Goal: Navigation & Orientation: Find specific page/section

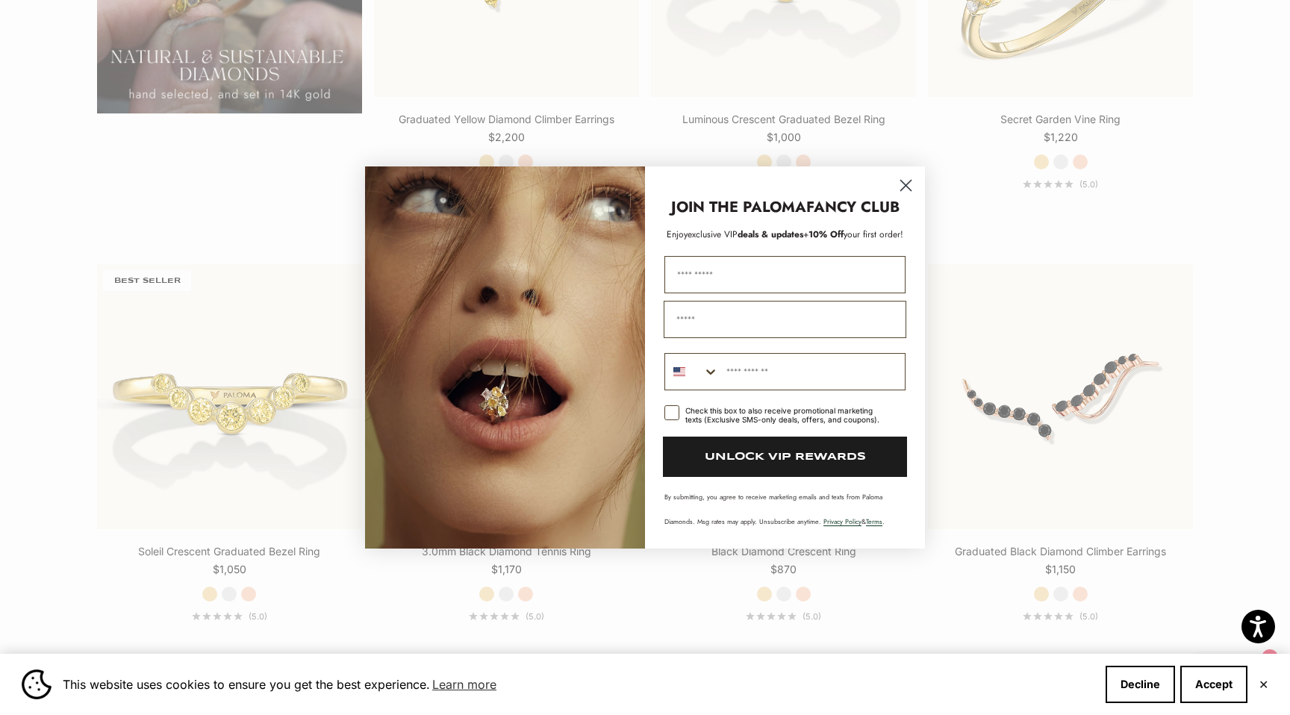
scroll to position [1573, 0]
click at [905, 185] on icon "Close dialog" at bounding box center [906, 186] width 10 height 10
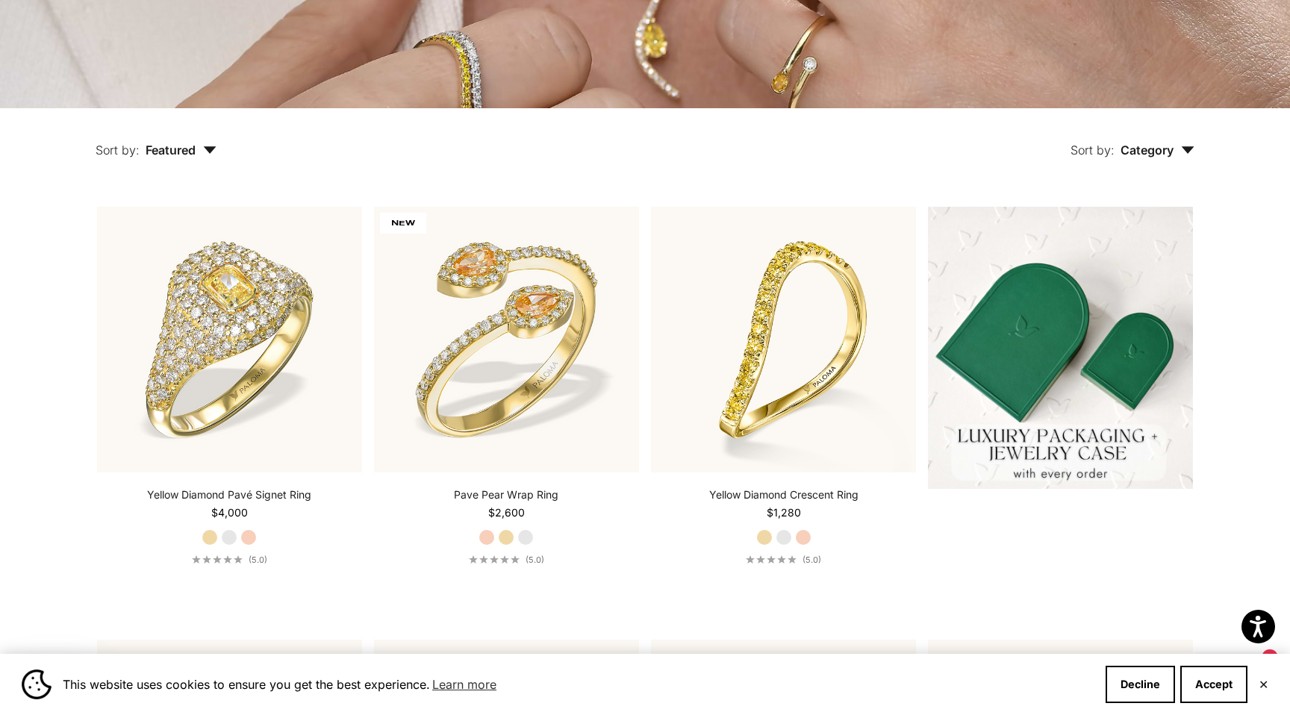
scroll to position [0, 0]
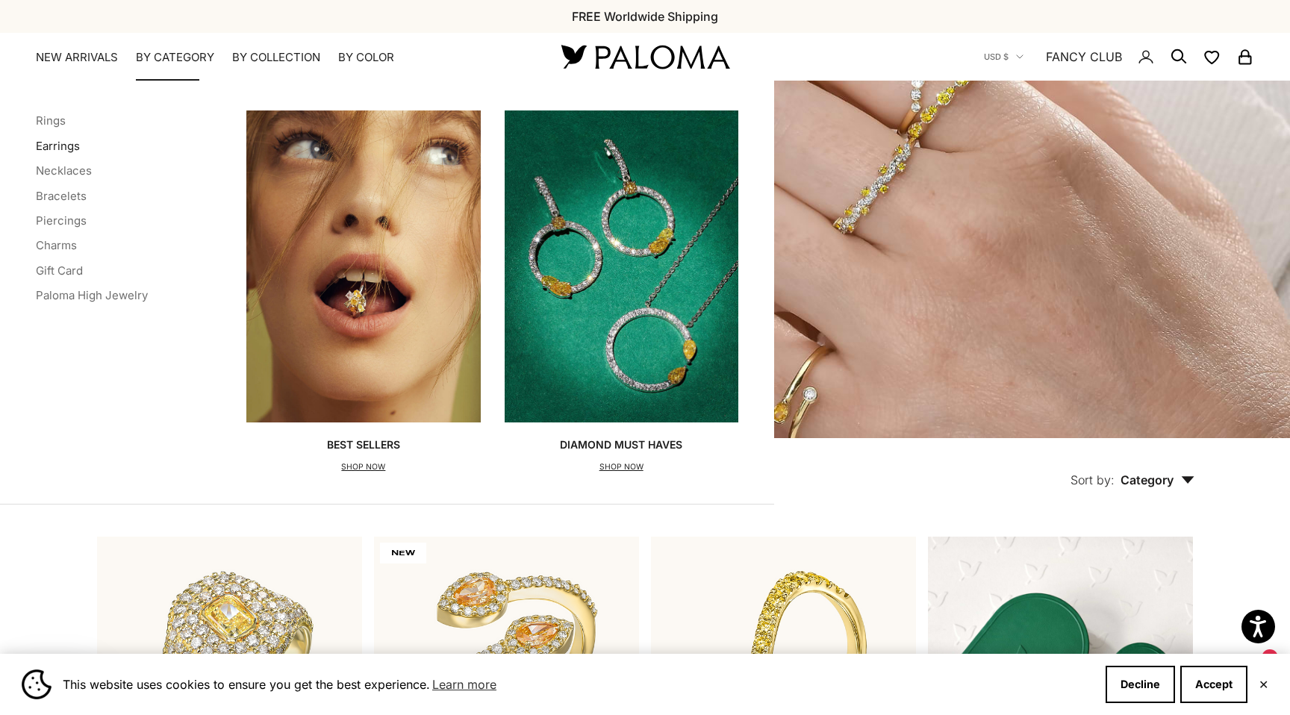
click at [67, 146] on link "Earrings" at bounding box center [58, 146] width 44 height 14
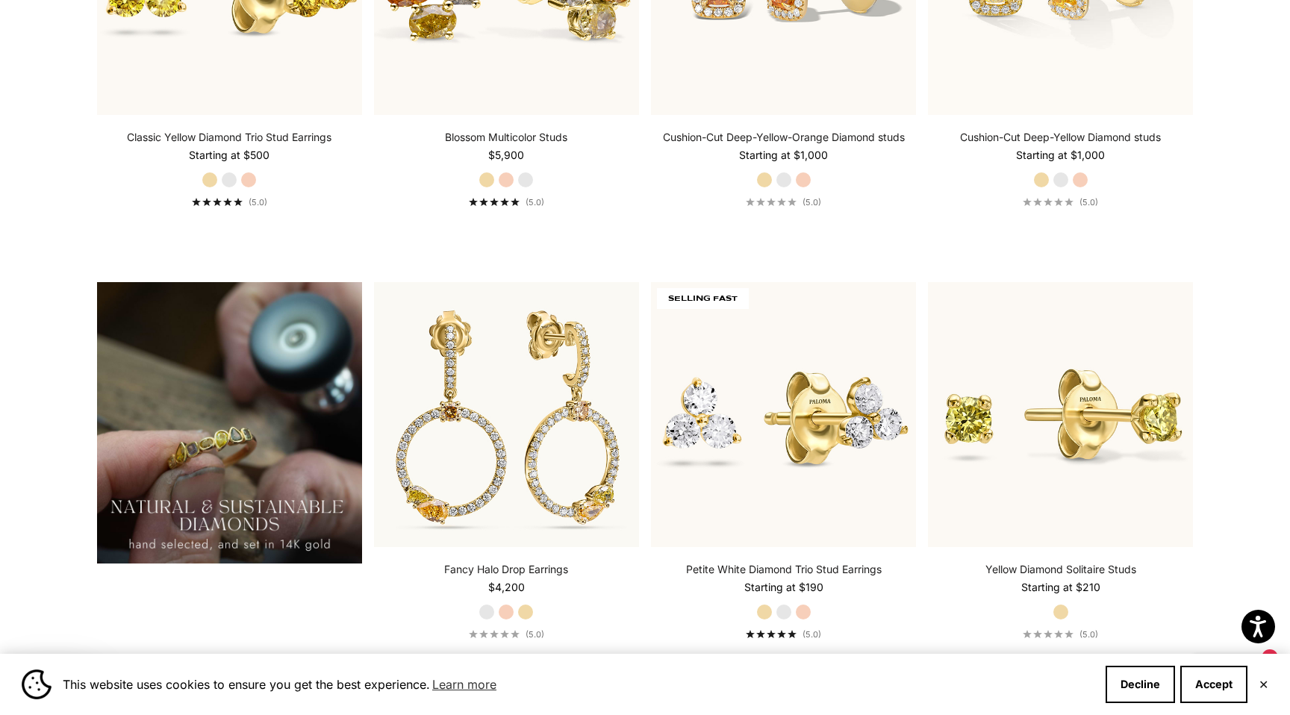
scroll to position [1009, 0]
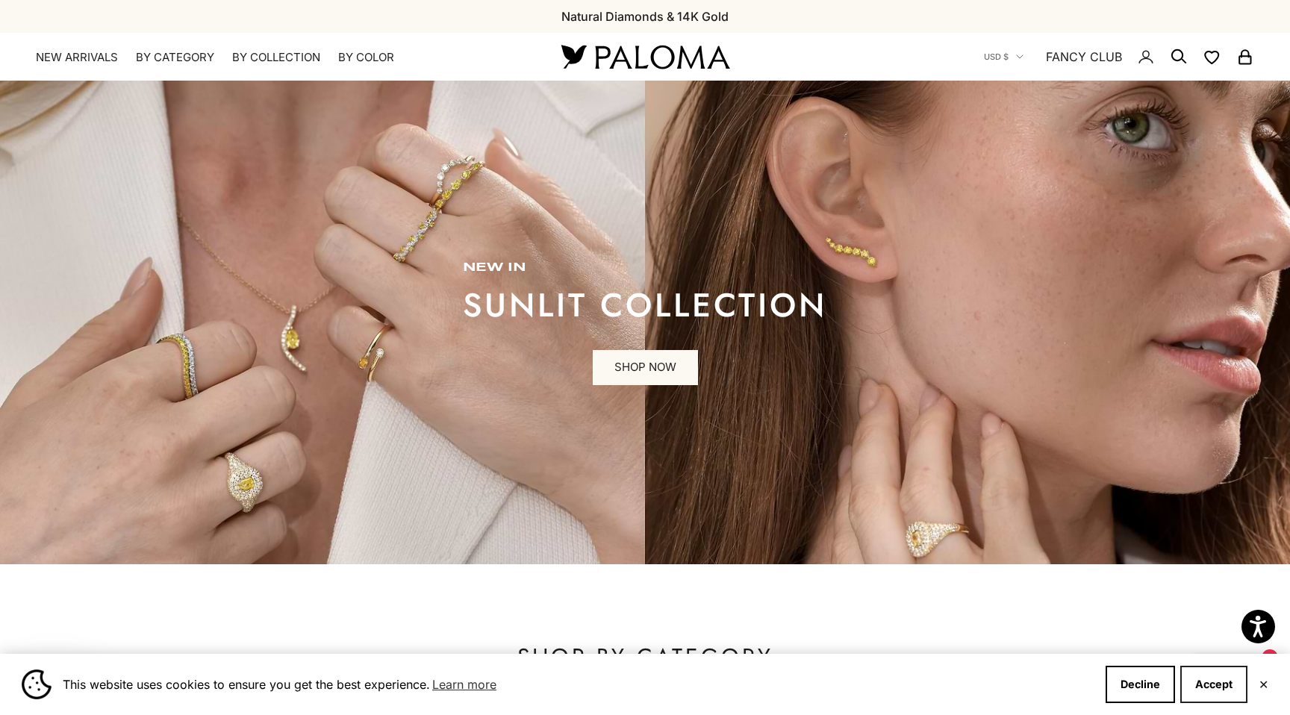
click at [1217, 680] on button "Accept" at bounding box center [1213, 684] width 67 height 37
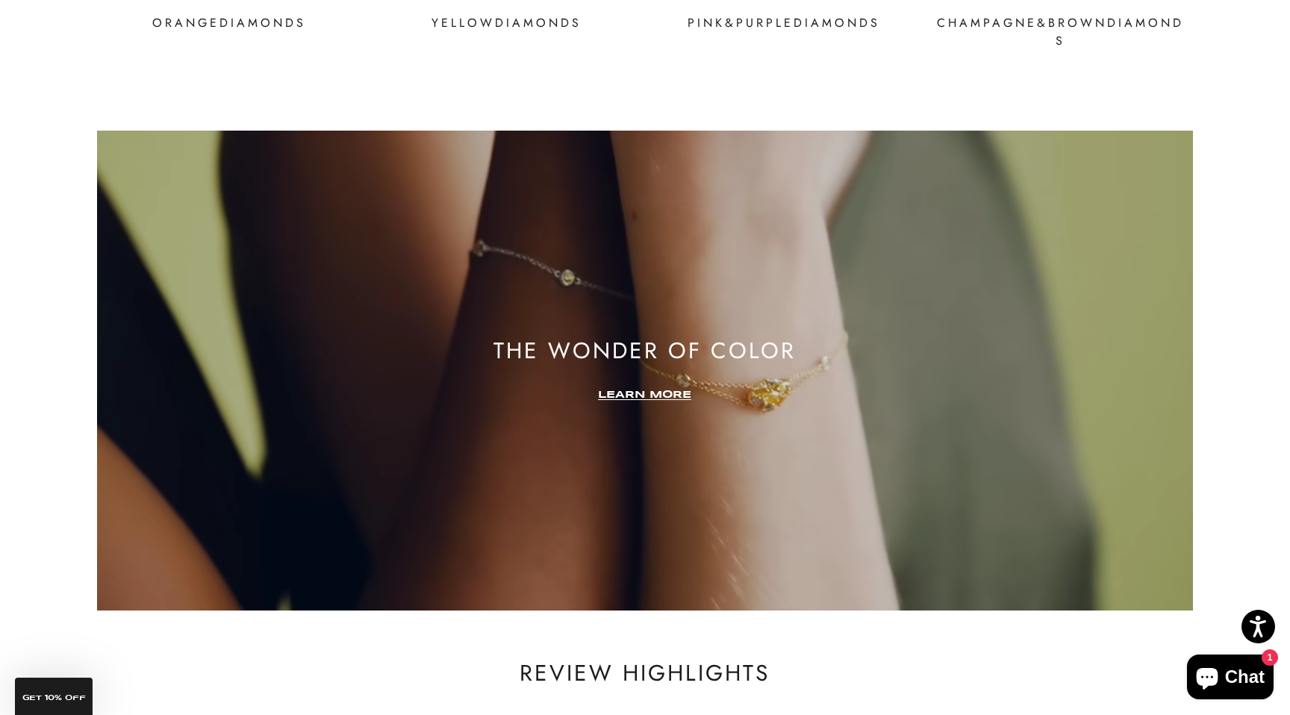
scroll to position [2657, 0]
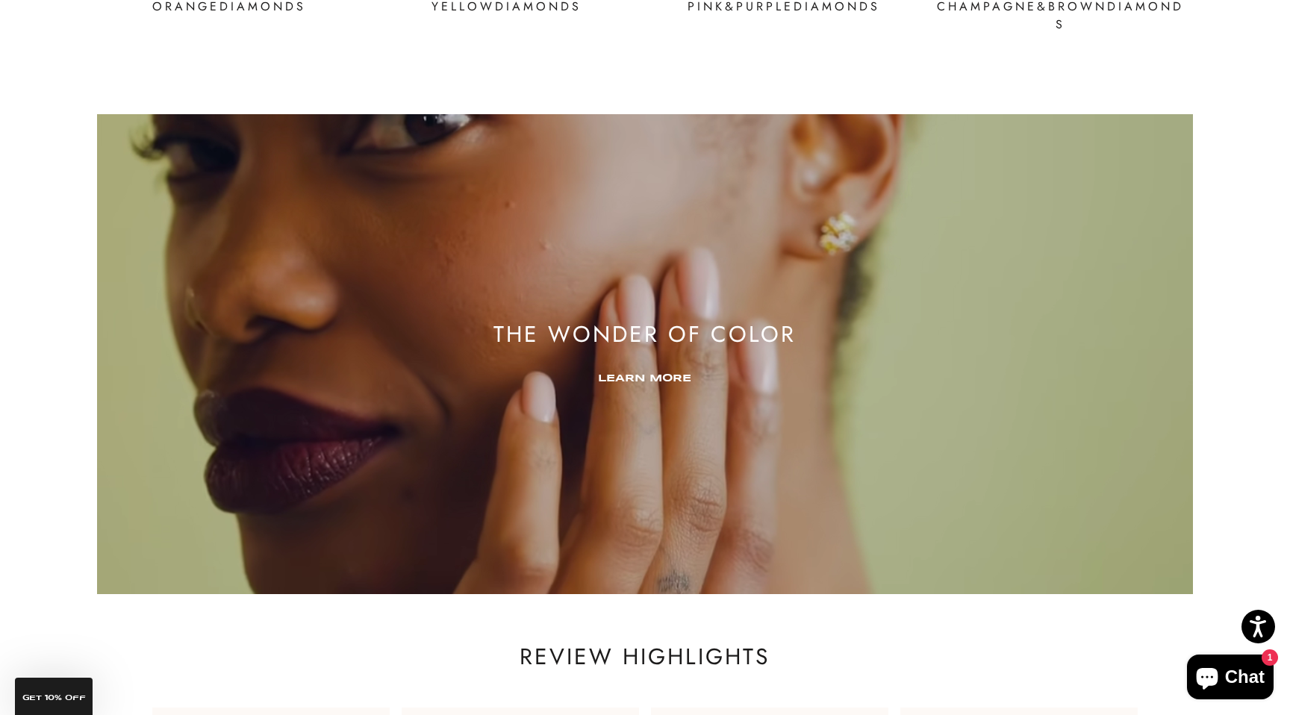
click at [645, 378] on link "LEARN MORE" at bounding box center [644, 378] width 93 height 10
